Goal: Navigation & Orientation: Find specific page/section

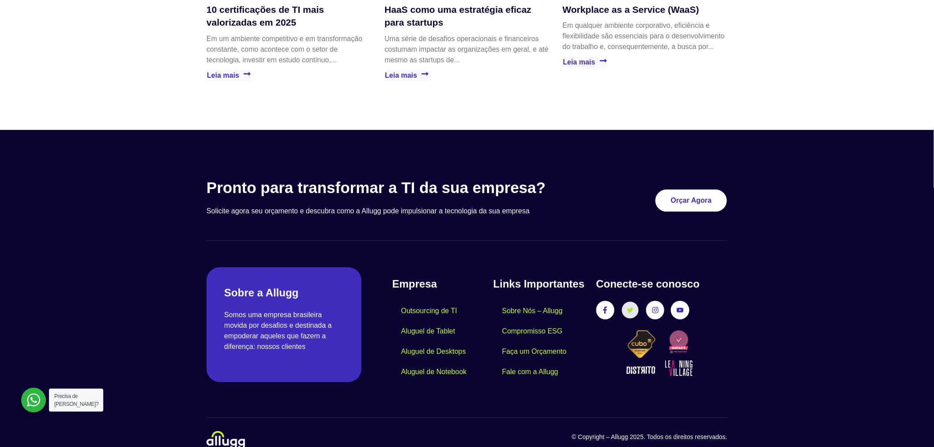
scroll to position [2505, 0]
click at [650, 302] on link "Instagram" at bounding box center [655, 310] width 16 height 16
drag, startPoint x: 654, startPoint y: 289, endPoint x: 591, endPoint y: 226, distance: 89.3
click at [591, 226] on section "Pronto para transformar a TI da sua empresa? Solicite agora seu orçamento e des…" at bounding box center [467, 210] width 521 height 62
click at [653, 307] on icon at bounding box center [655, 310] width 6 height 6
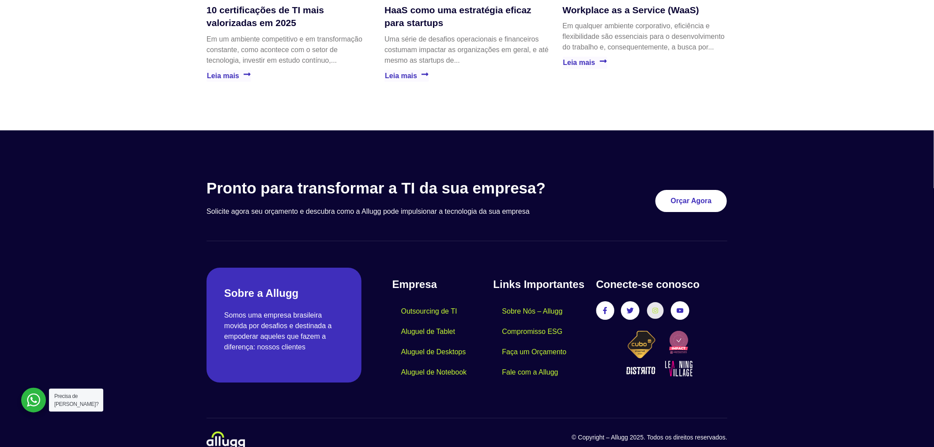
click at [653, 307] on icon at bounding box center [655, 310] width 6 height 6
click at [636, 302] on link "Twitter" at bounding box center [630, 310] width 16 height 16
click at [603, 307] on icon at bounding box center [605, 310] width 6 height 6
click at [676, 302] on link "Youtube" at bounding box center [680, 310] width 16 height 16
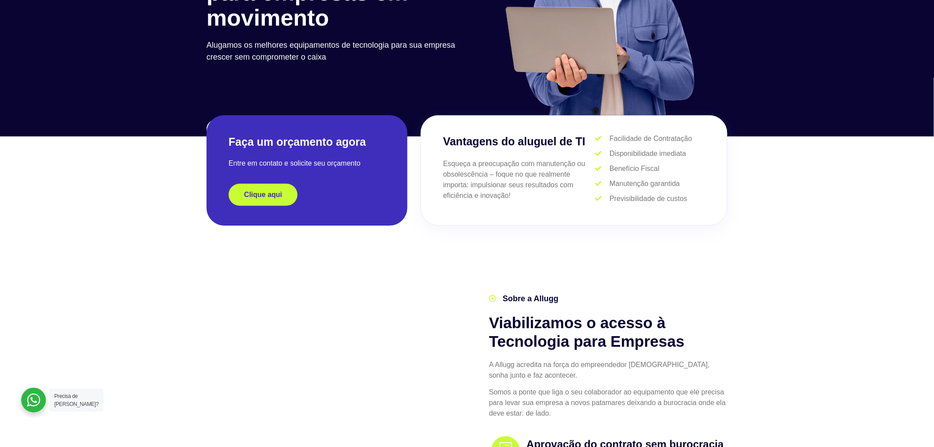
scroll to position [0, 0]
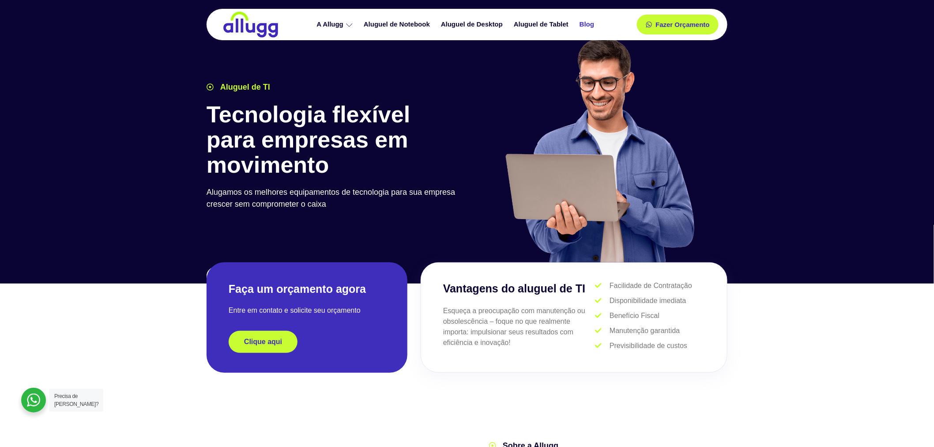
click at [593, 22] on link "Blog" at bounding box center [588, 24] width 26 height 15
